Goal: Check status: Check status

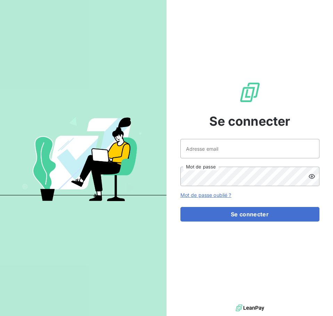
click at [0, 316] on div at bounding box center [0, 316] width 0 height 0
type input "[EMAIL_ADDRESS][DOMAIN_NAME]"
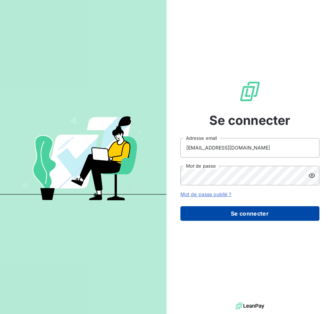
click at [283, 217] on button "Se connecter" at bounding box center [249, 213] width 139 height 15
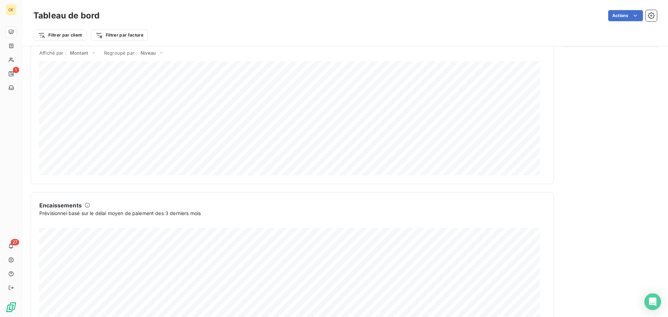
scroll to position [348, 0]
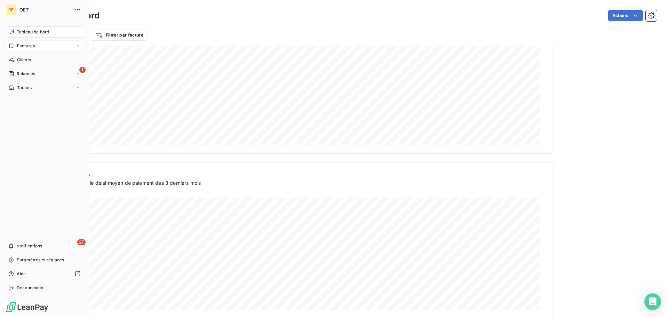
click at [20, 45] on span "Factures" at bounding box center [26, 46] width 18 height 6
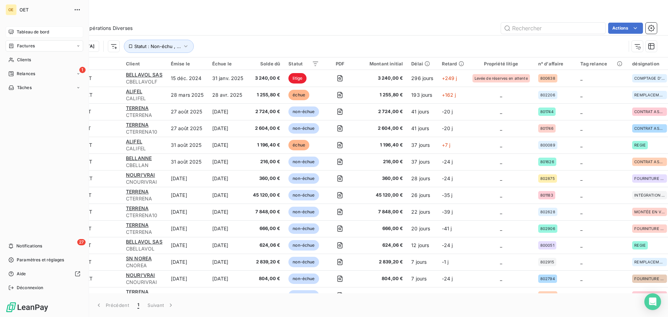
click at [11, 32] on icon at bounding box center [11, 32] width 5 height 5
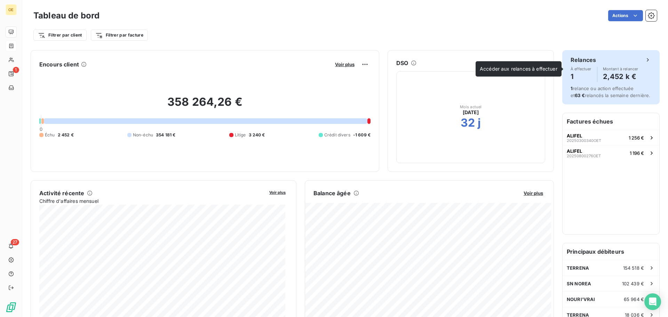
click at [333, 58] on div "Relances" at bounding box center [610, 60] width 81 height 8
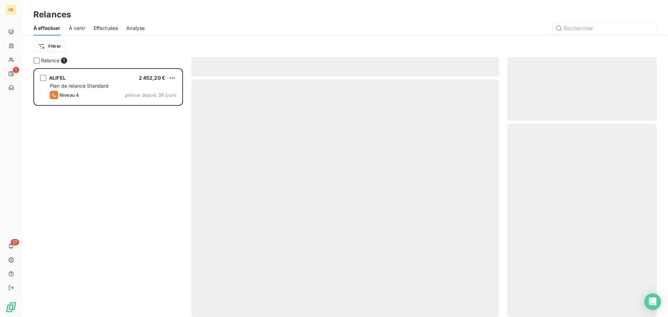
scroll to position [243, 144]
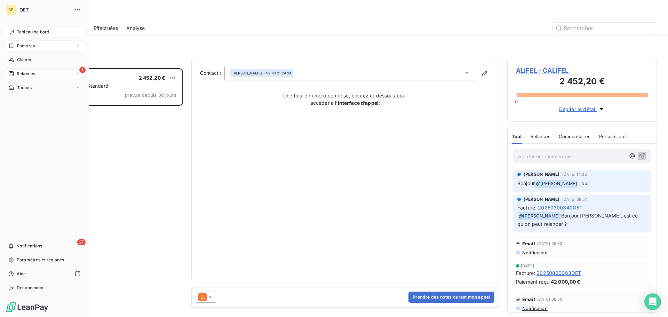
click at [23, 32] on span "Tableau de bord" at bounding box center [33, 32] width 32 height 6
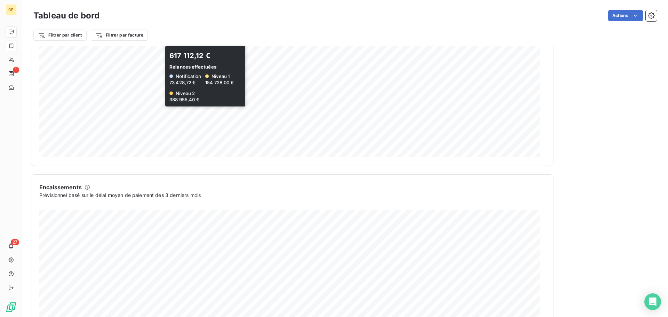
scroll to position [361, 0]
